Goal: Information Seeking & Learning: Learn about a topic

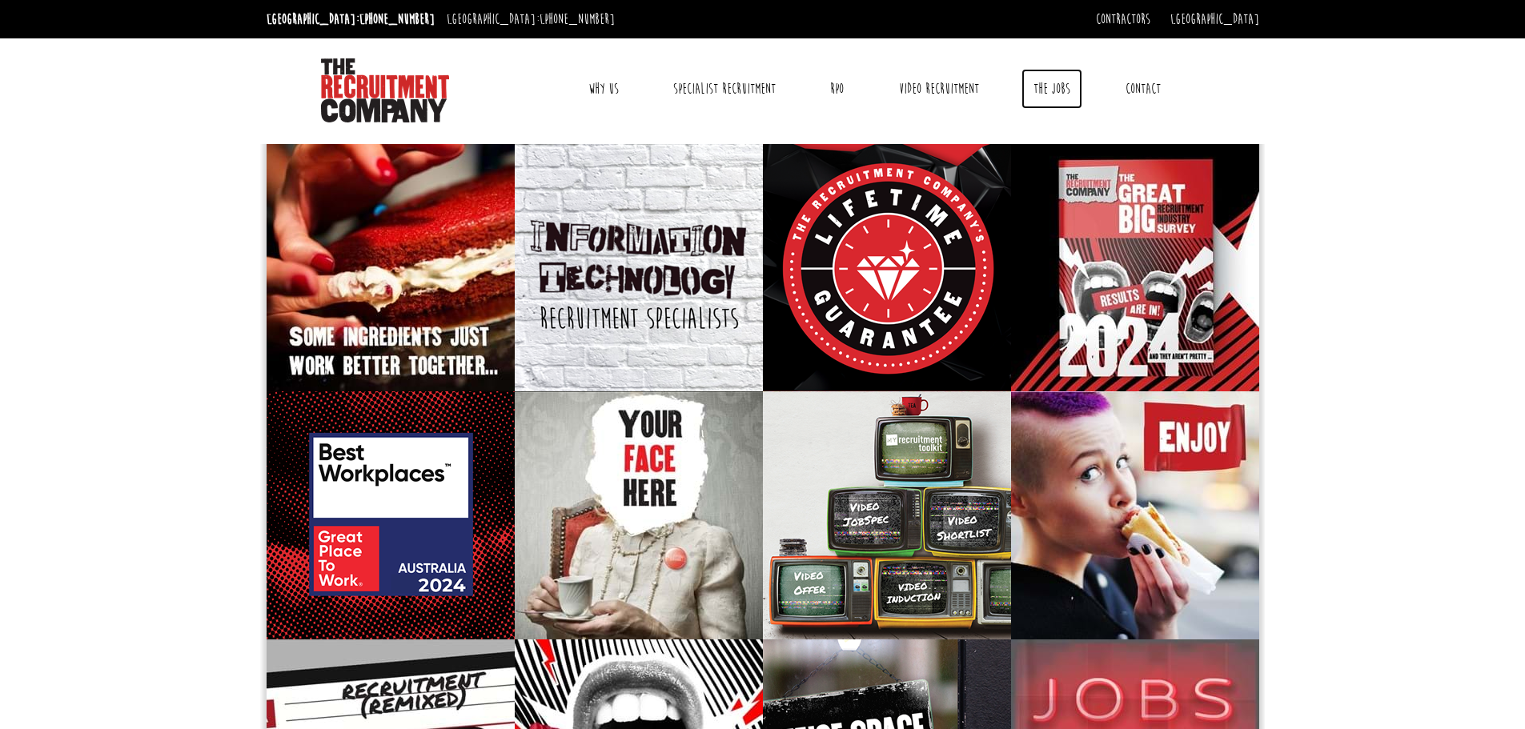
click at [1044, 81] on link "The Jobs" at bounding box center [1052, 89] width 61 height 40
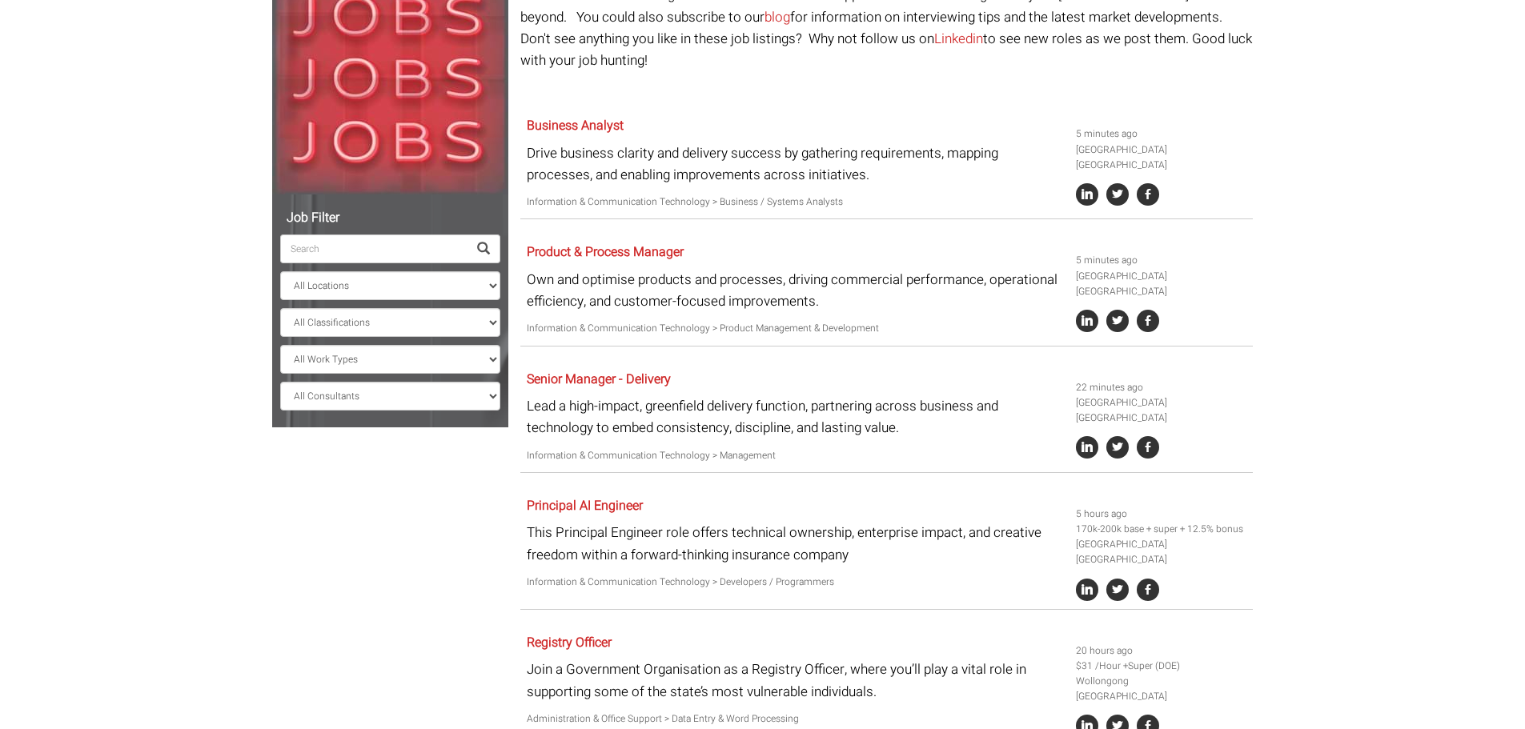
scroll to position [240, 0]
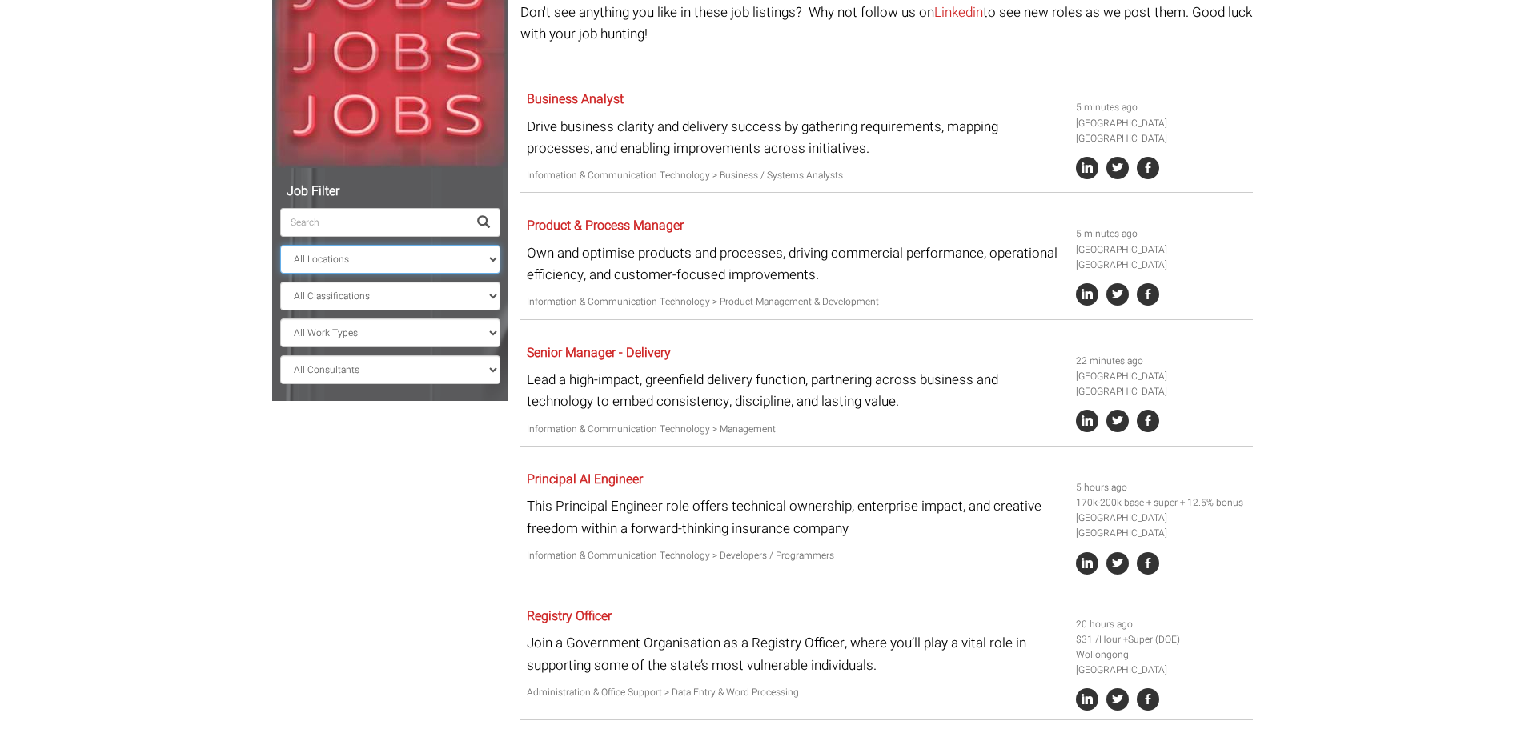
click at [358, 264] on select "All Locations Sydney Melbourne Ireland Sydney CBD Parramatta Circular Quay Nort…" at bounding box center [390, 259] width 220 height 29
select select "[GEOGRAPHIC_DATA]"
click at [280, 245] on select "All Locations Sydney Melbourne Ireland Sydney CBD Parramatta Circular Quay Nort…" at bounding box center [390, 259] width 220 height 29
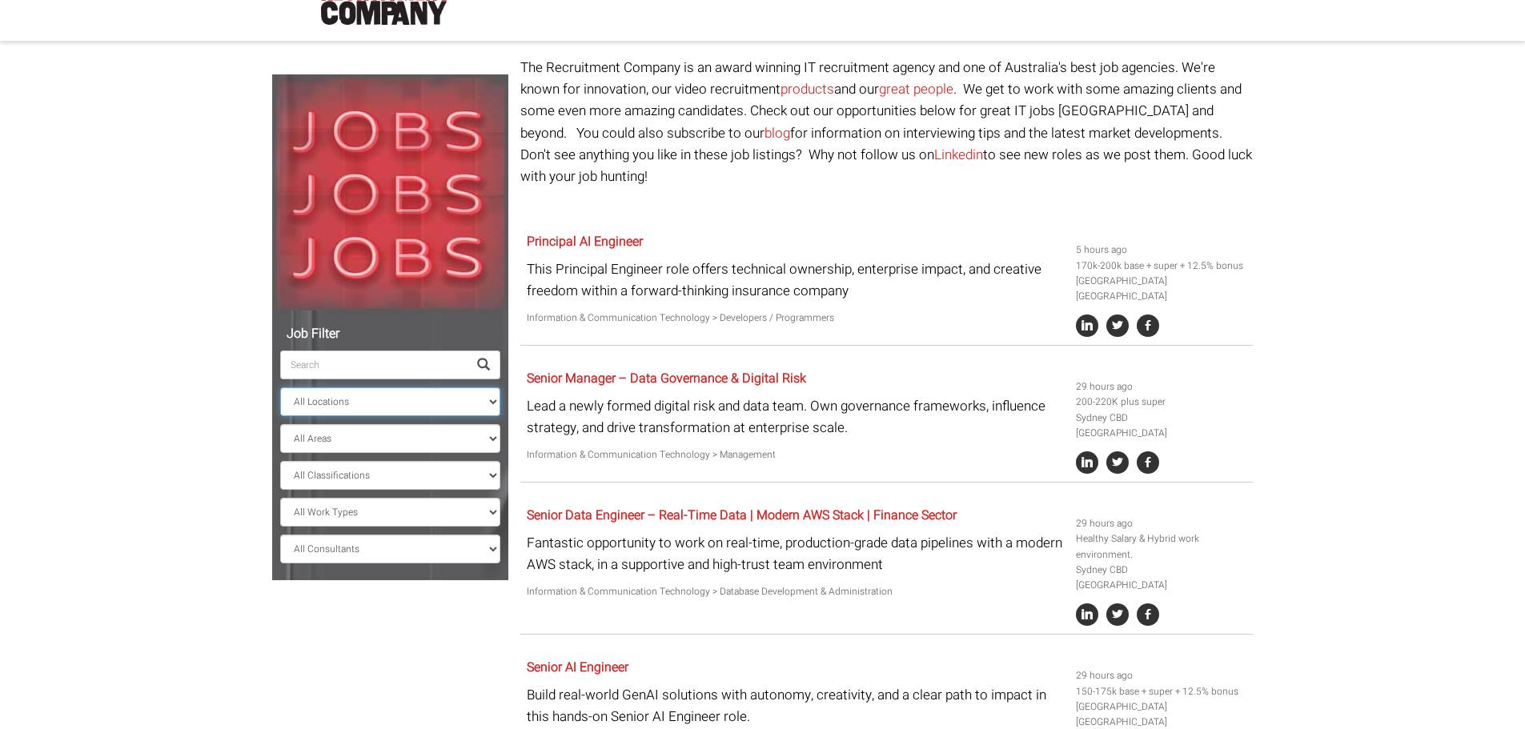
scroll to position [68, 0]
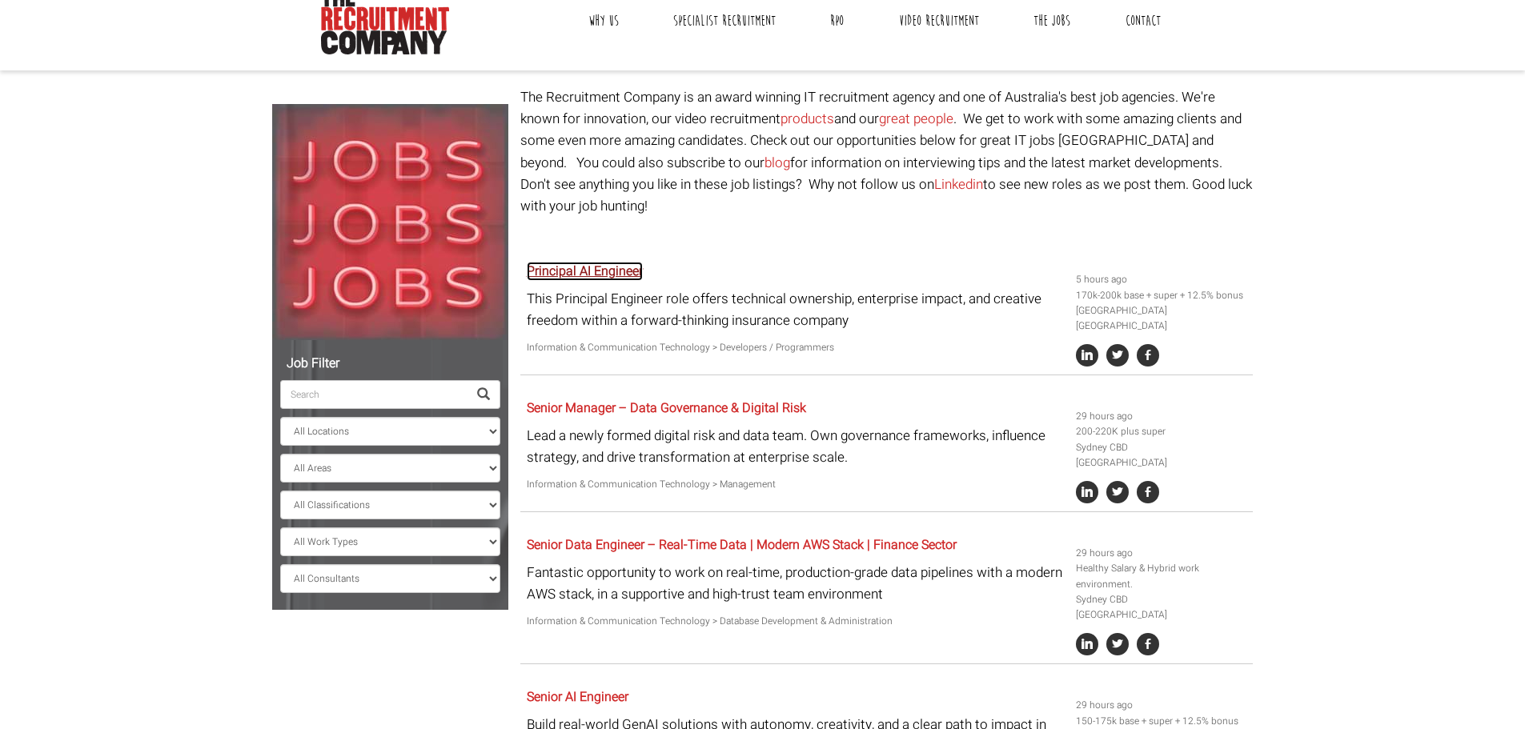
click at [618, 262] on link "Principal AI Engineer" at bounding box center [585, 271] width 116 height 19
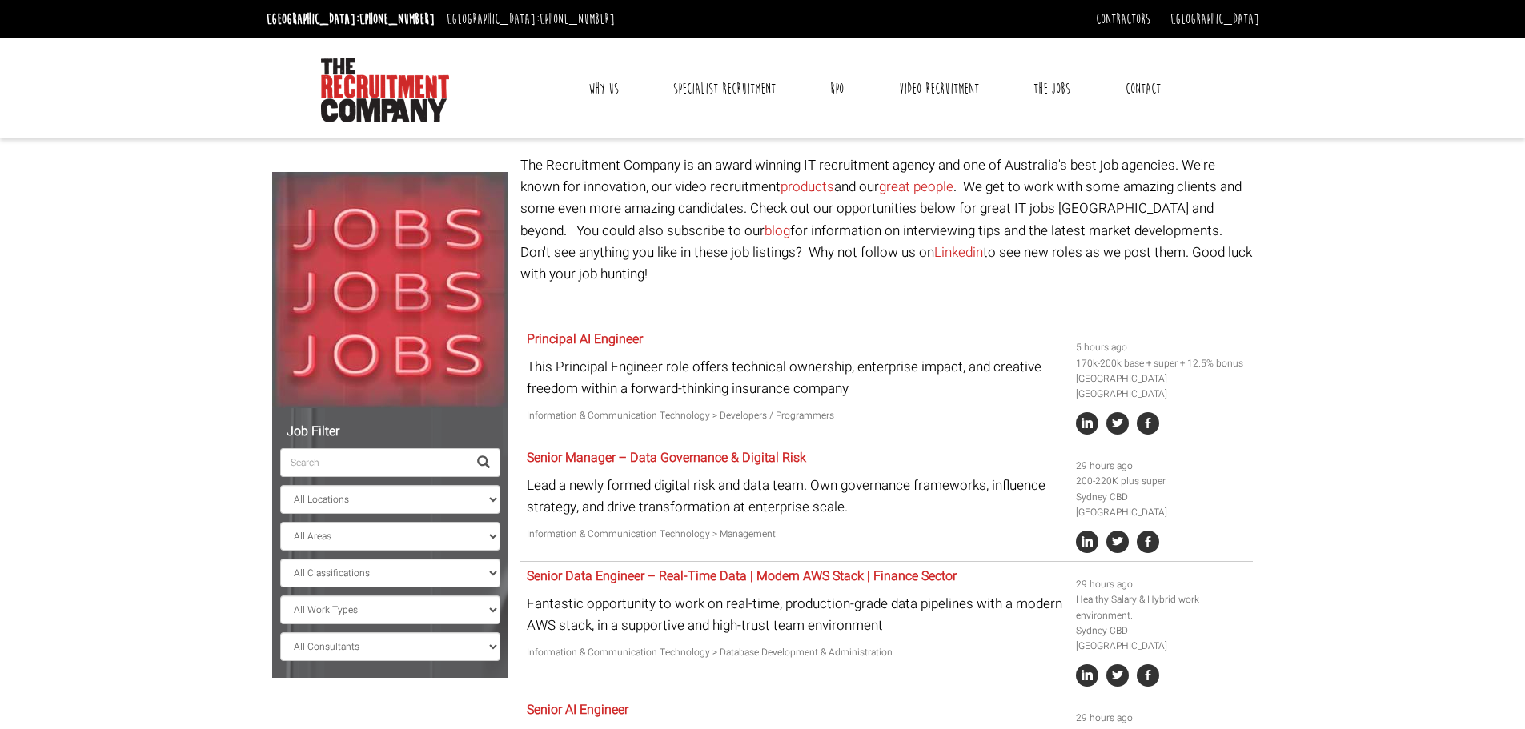
select select "[GEOGRAPHIC_DATA]"
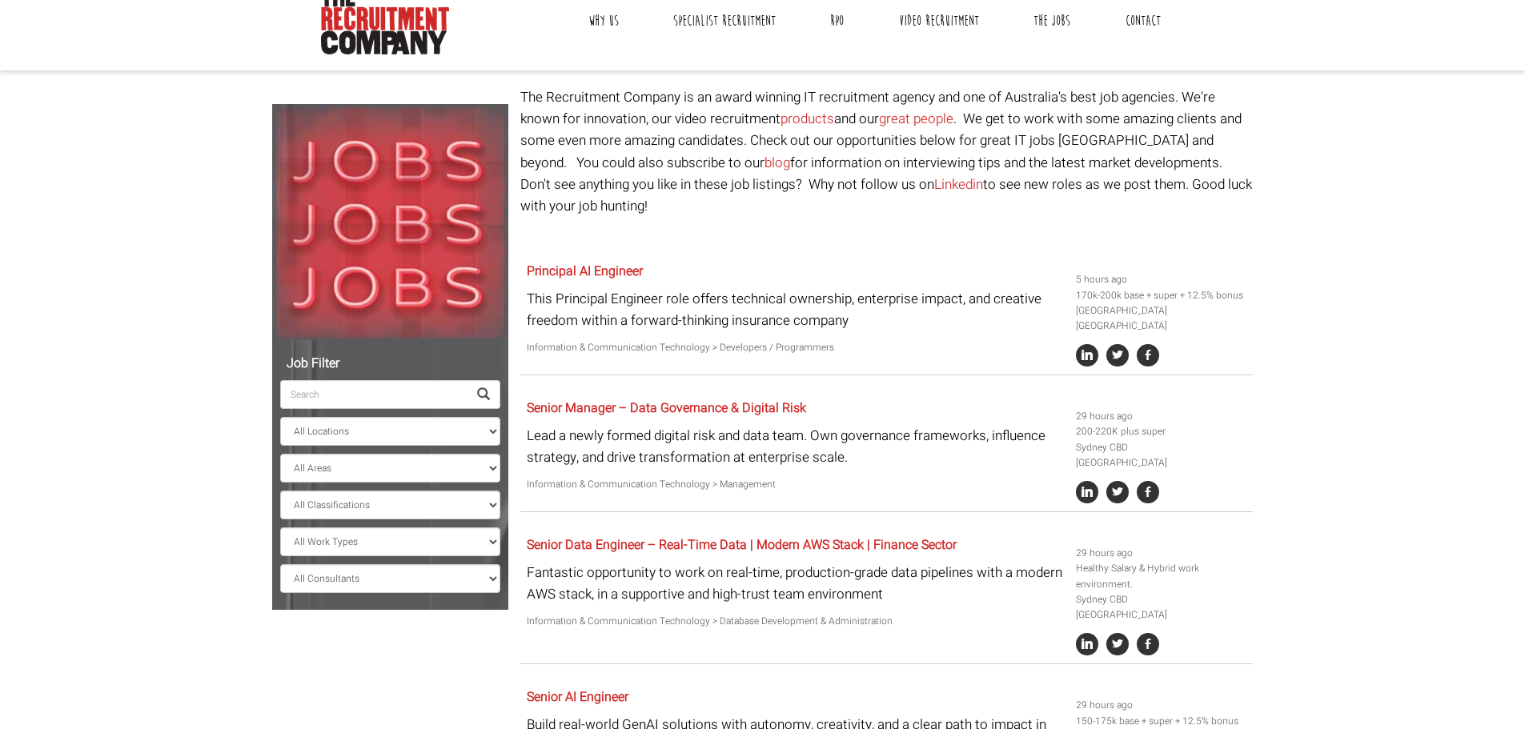
scroll to position [240, 0]
